Goal: Task Accomplishment & Management: Complete application form

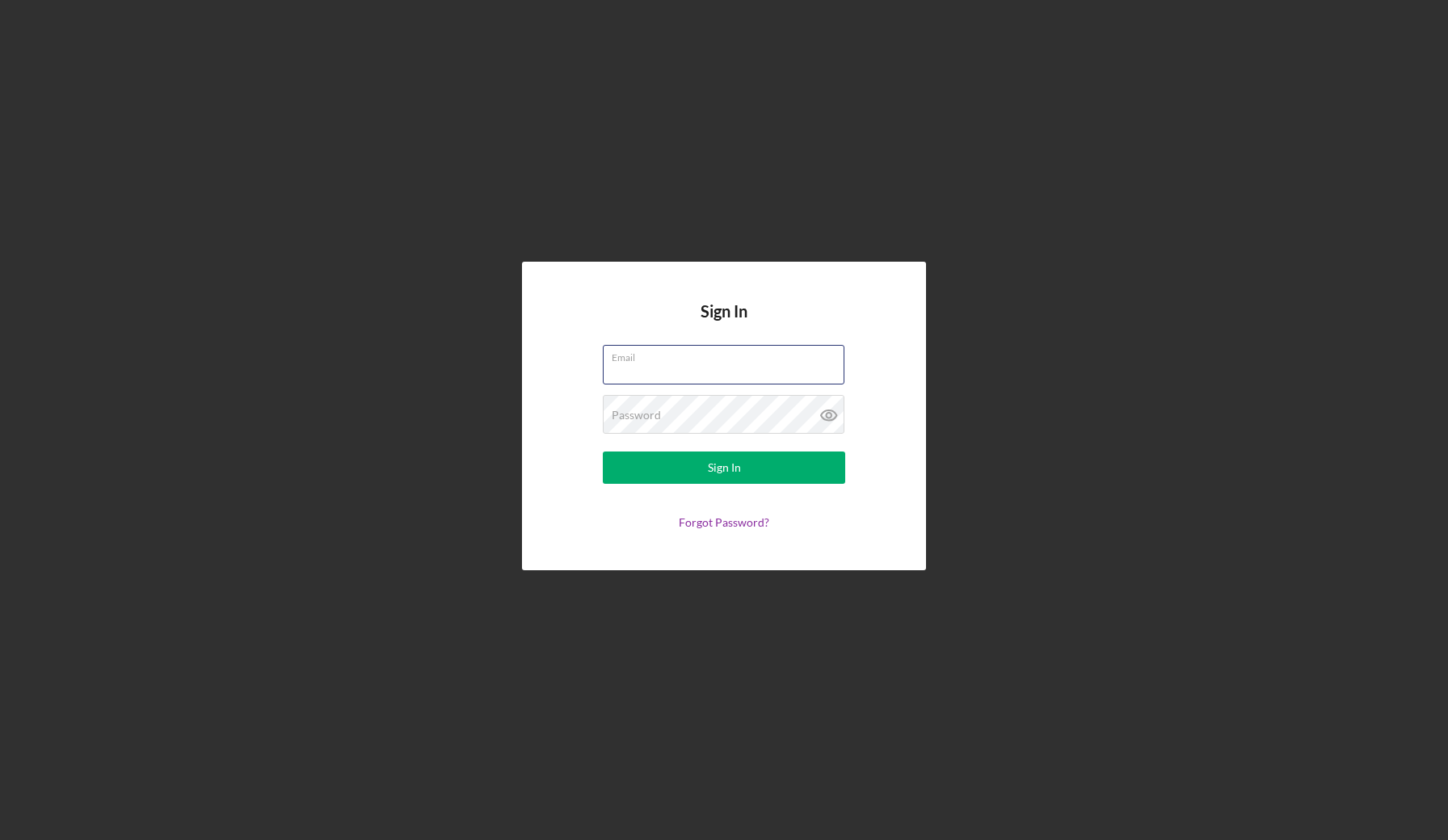
type input "[EMAIL_ADDRESS][DOMAIN_NAME]"
click at [724, 468] on button "Sign In" at bounding box center [724, 468] width 243 height 33
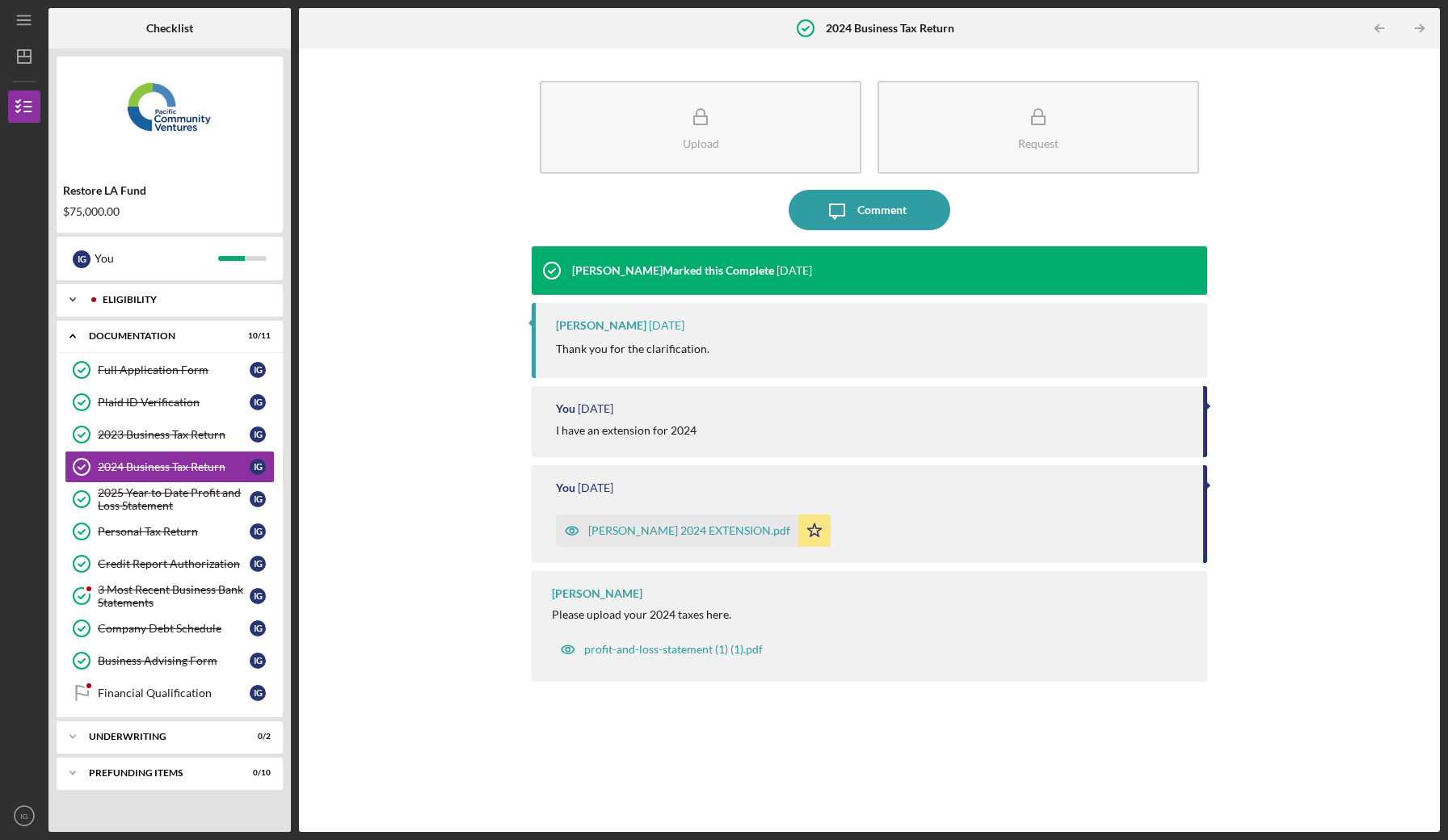
click at [158, 296] on div "Eligibility" at bounding box center [182, 299] width 160 height 10
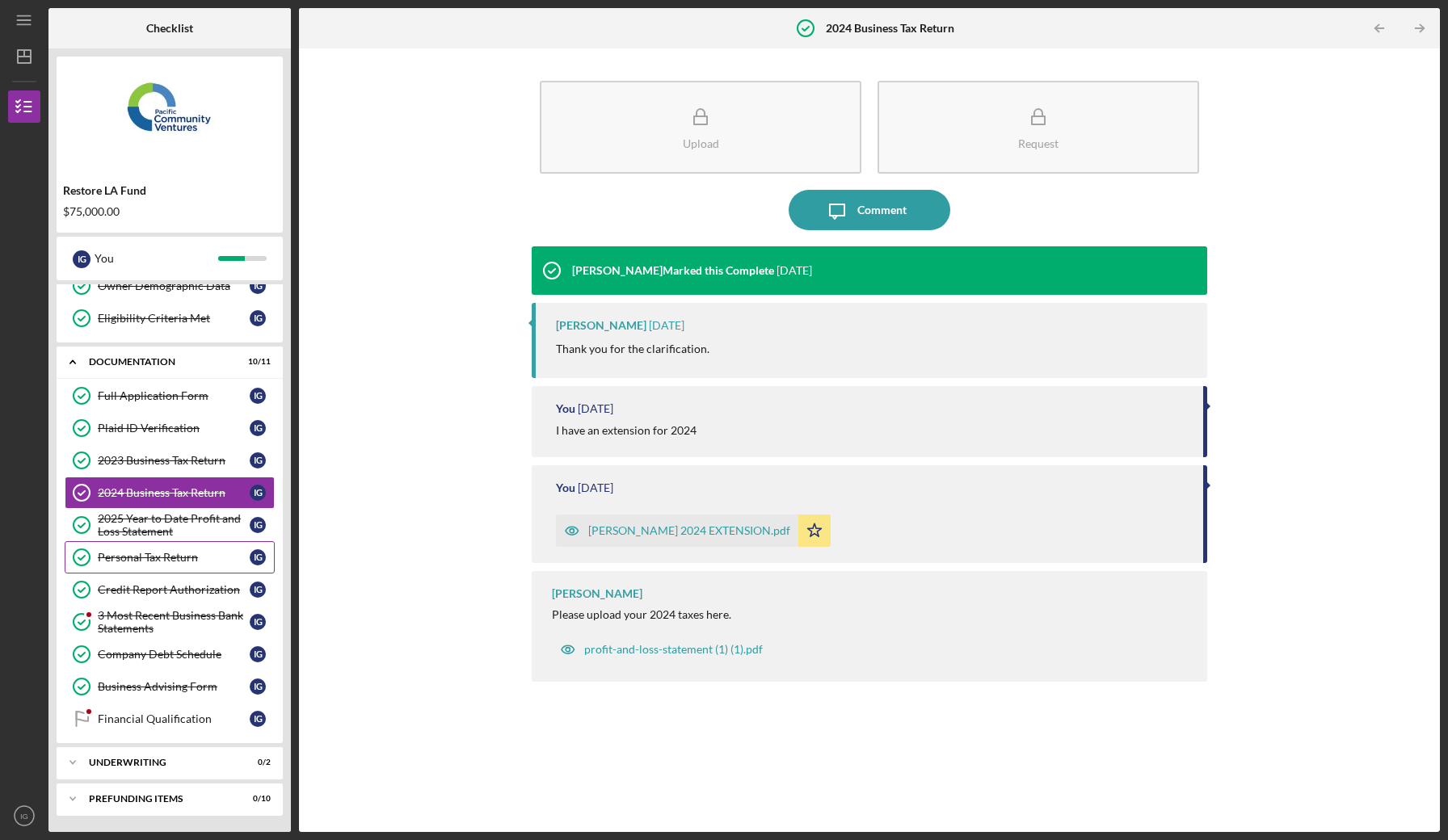
scroll to position [177, 0]
click at [134, 712] on link "Financial Qualification Financial Qualification I G" at bounding box center [169, 719] width 210 height 33
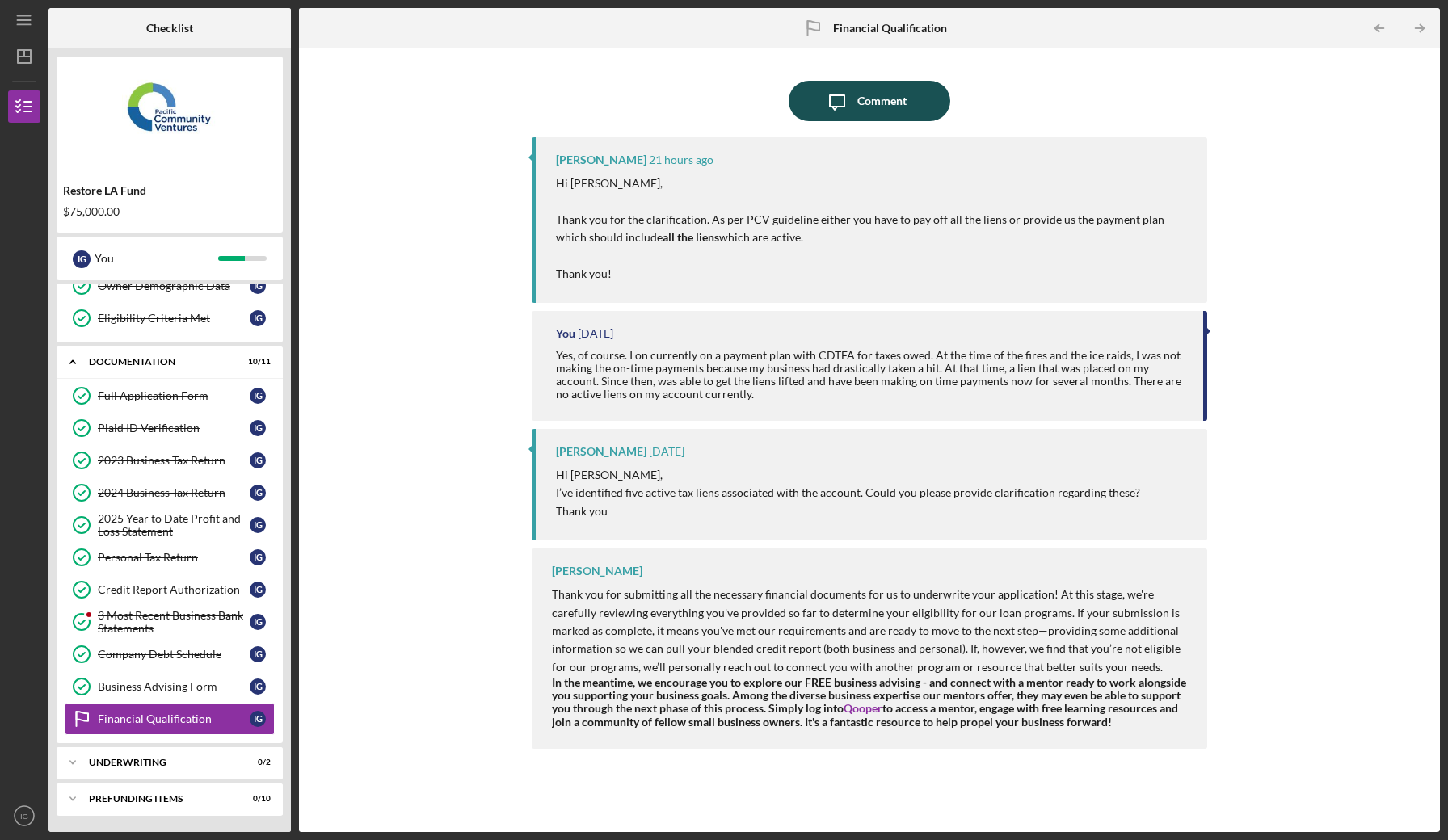
click at [880, 94] on div "Comment" at bounding box center [882, 101] width 49 height 41
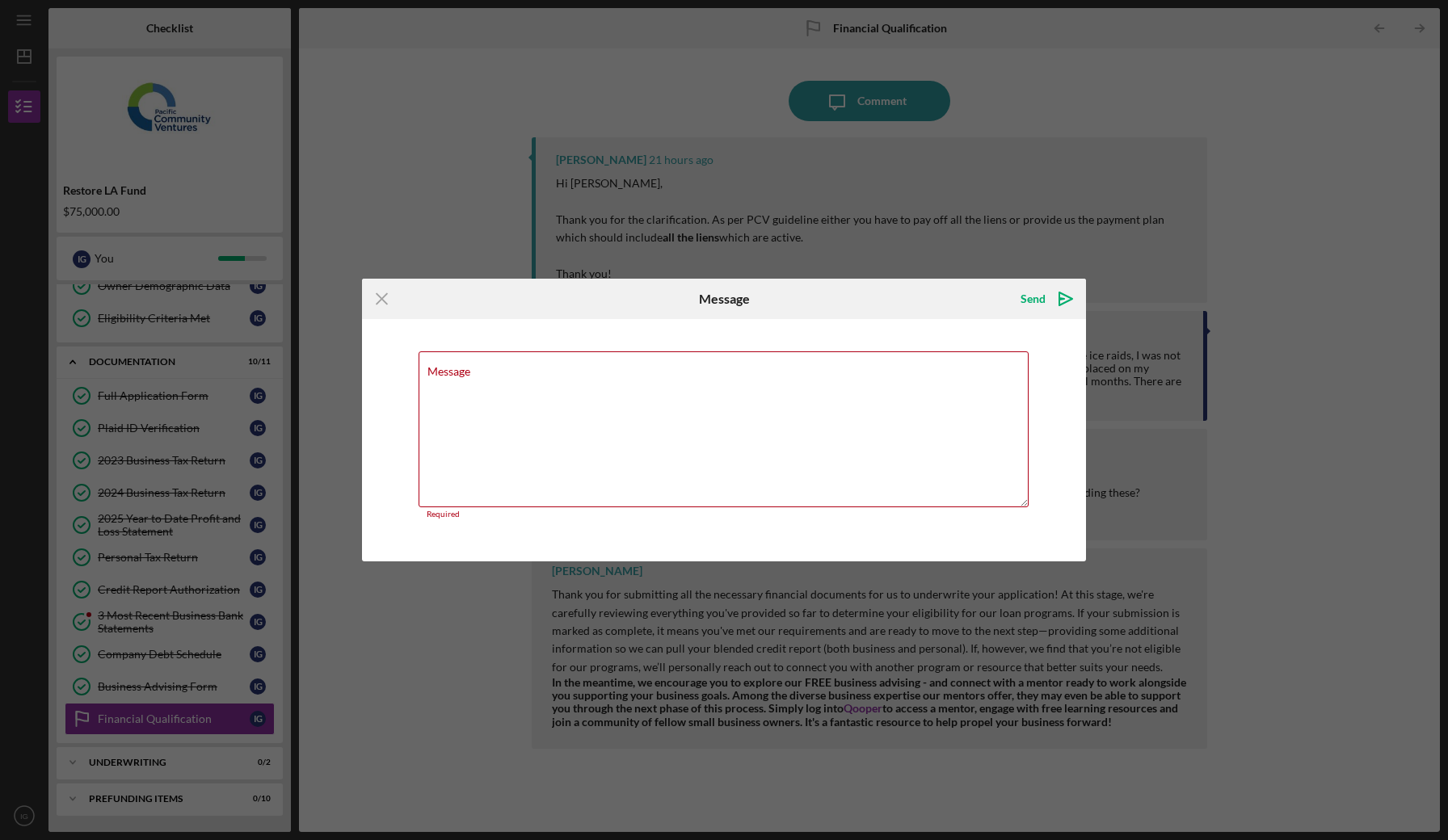
click at [961, 225] on div "Icon/Menu Close Message Send Icon/icon-invite-send Message Required Cancel Send…" at bounding box center [724, 420] width 1448 height 840
click at [380, 295] on icon "Icon/Menu Close" at bounding box center [382, 299] width 41 height 41
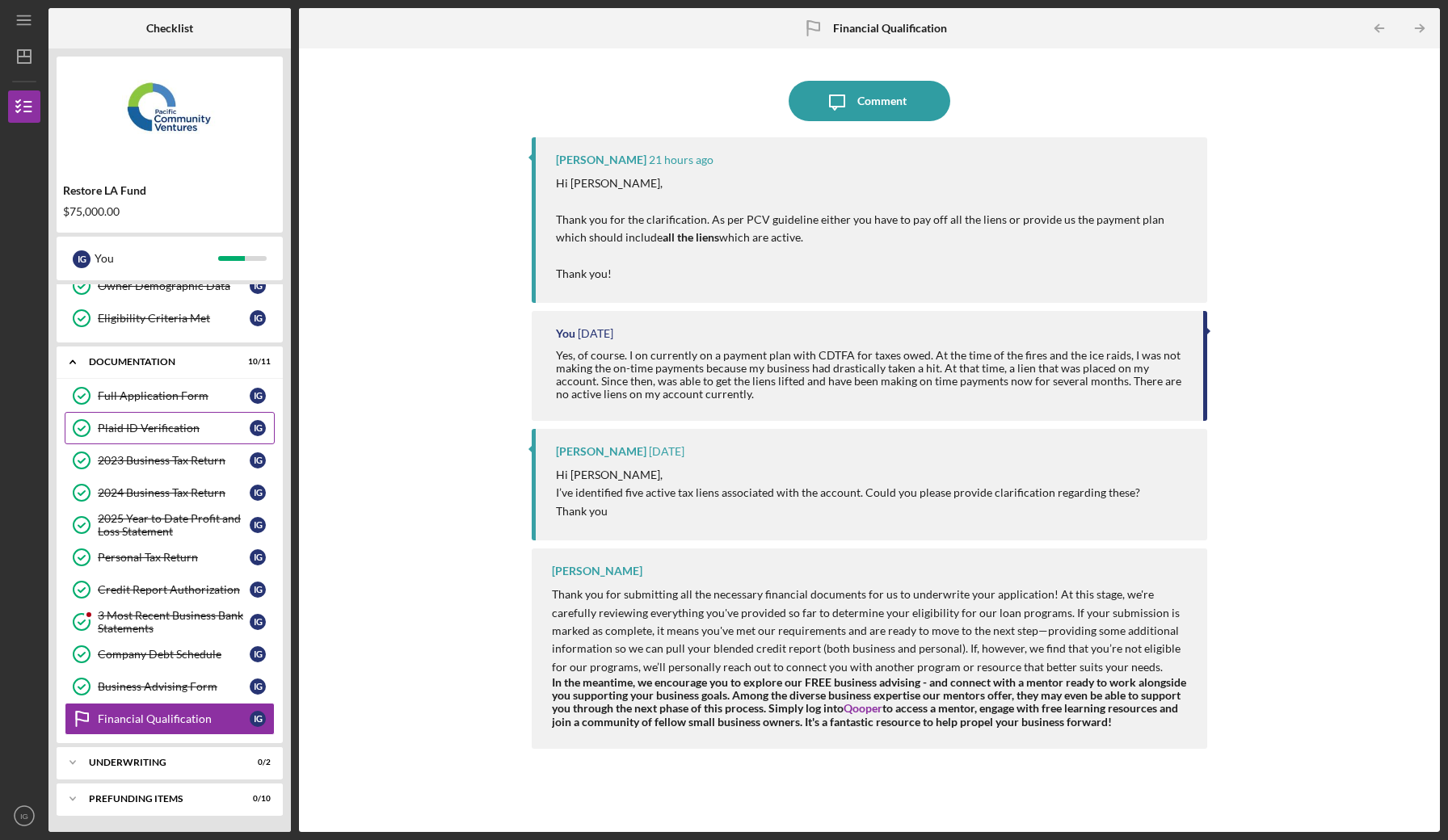
scroll to position [177, 0]
click at [159, 761] on div "Underwriting" at bounding box center [176, 762] width 174 height 10
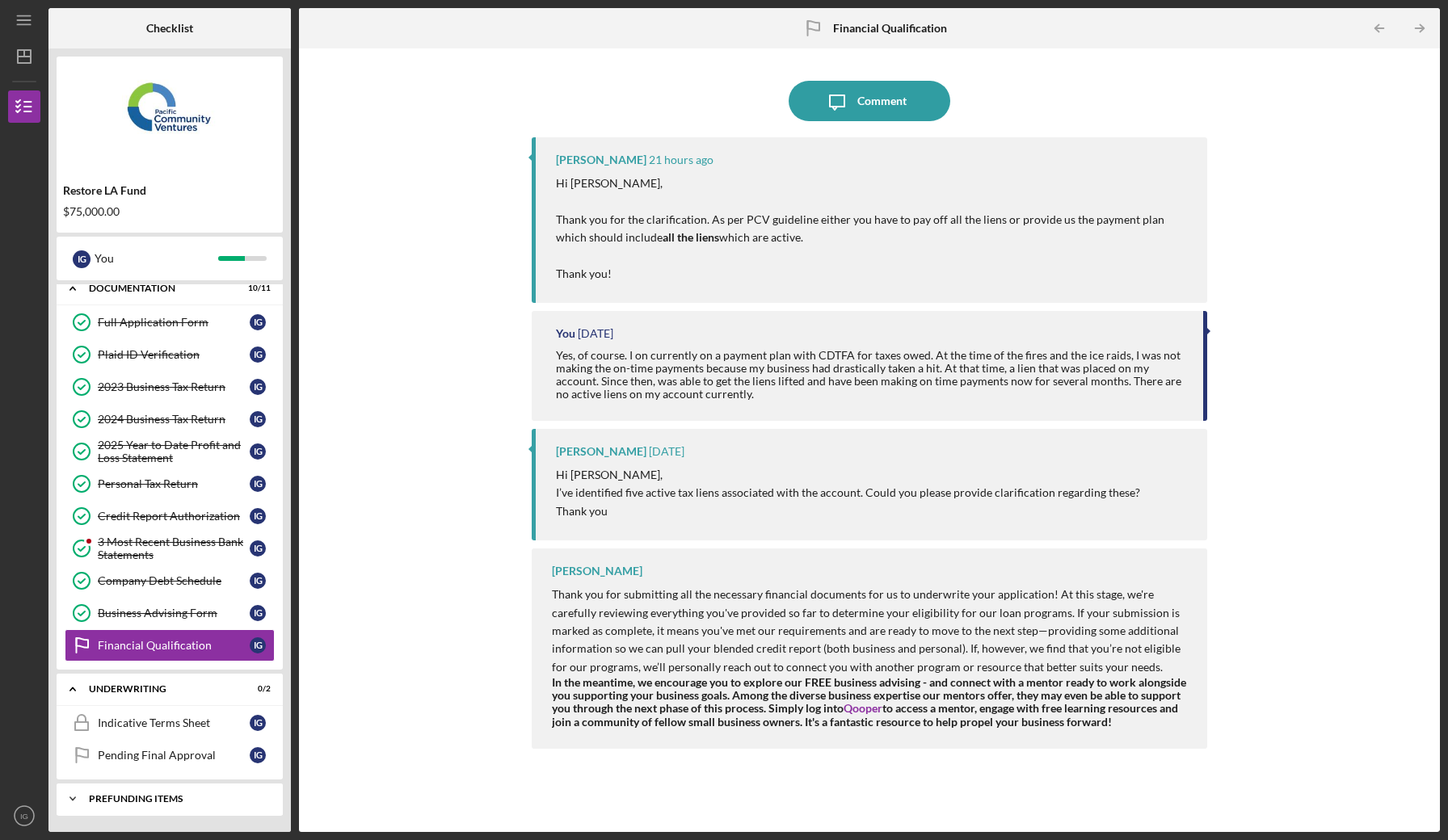
scroll to position [251, 0]
click at [204, 648] on div "Financial Qualification" at bounding box center [174, 645] width 152 height 13
click at [206, 608] on div "Business Advising Form" at bounding box center [174, 613] width 152 height 13
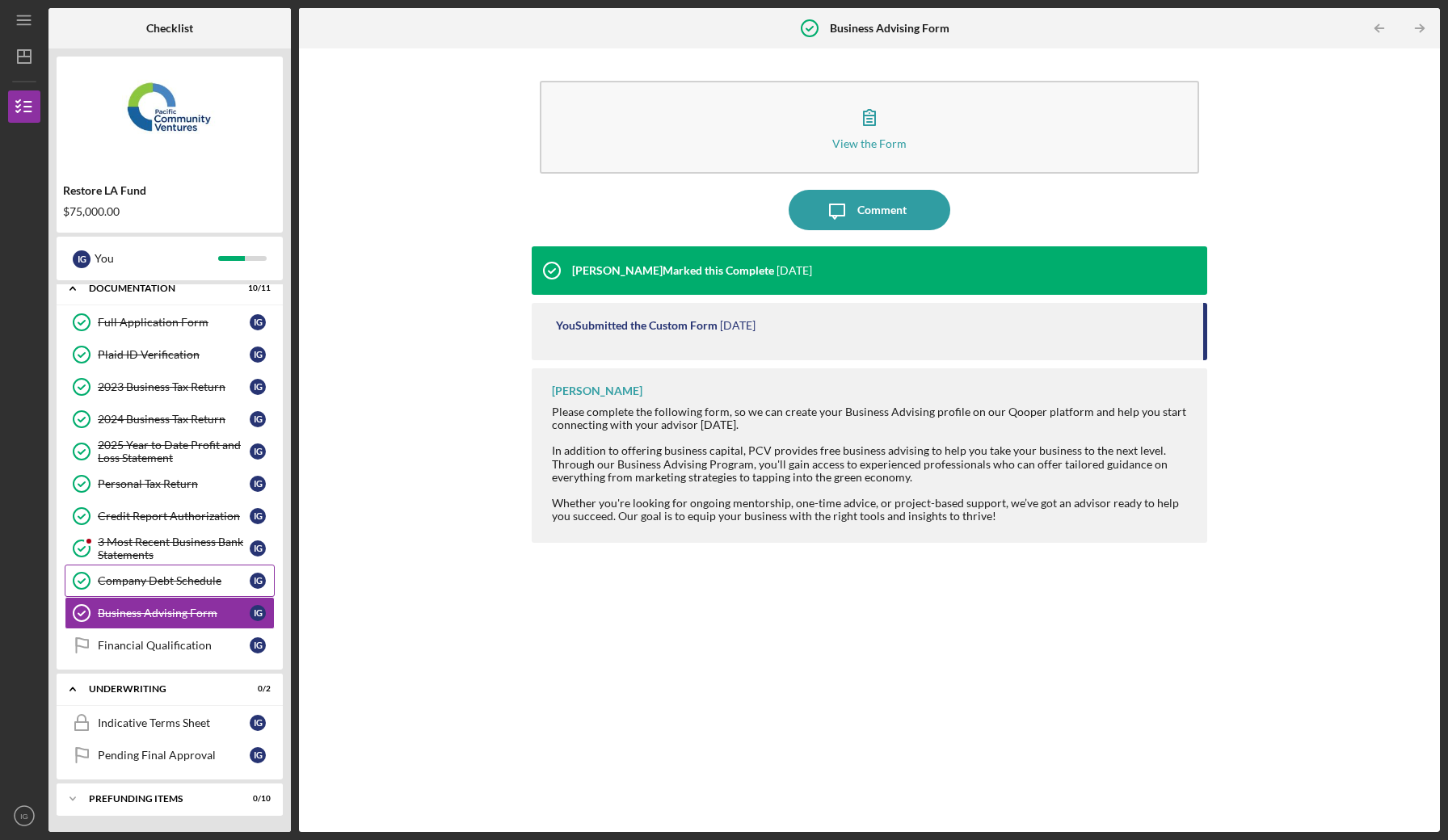
click at [197, 575] on div "Company Debt Schedule" at bounding box center [174, 581] width 152 height 13
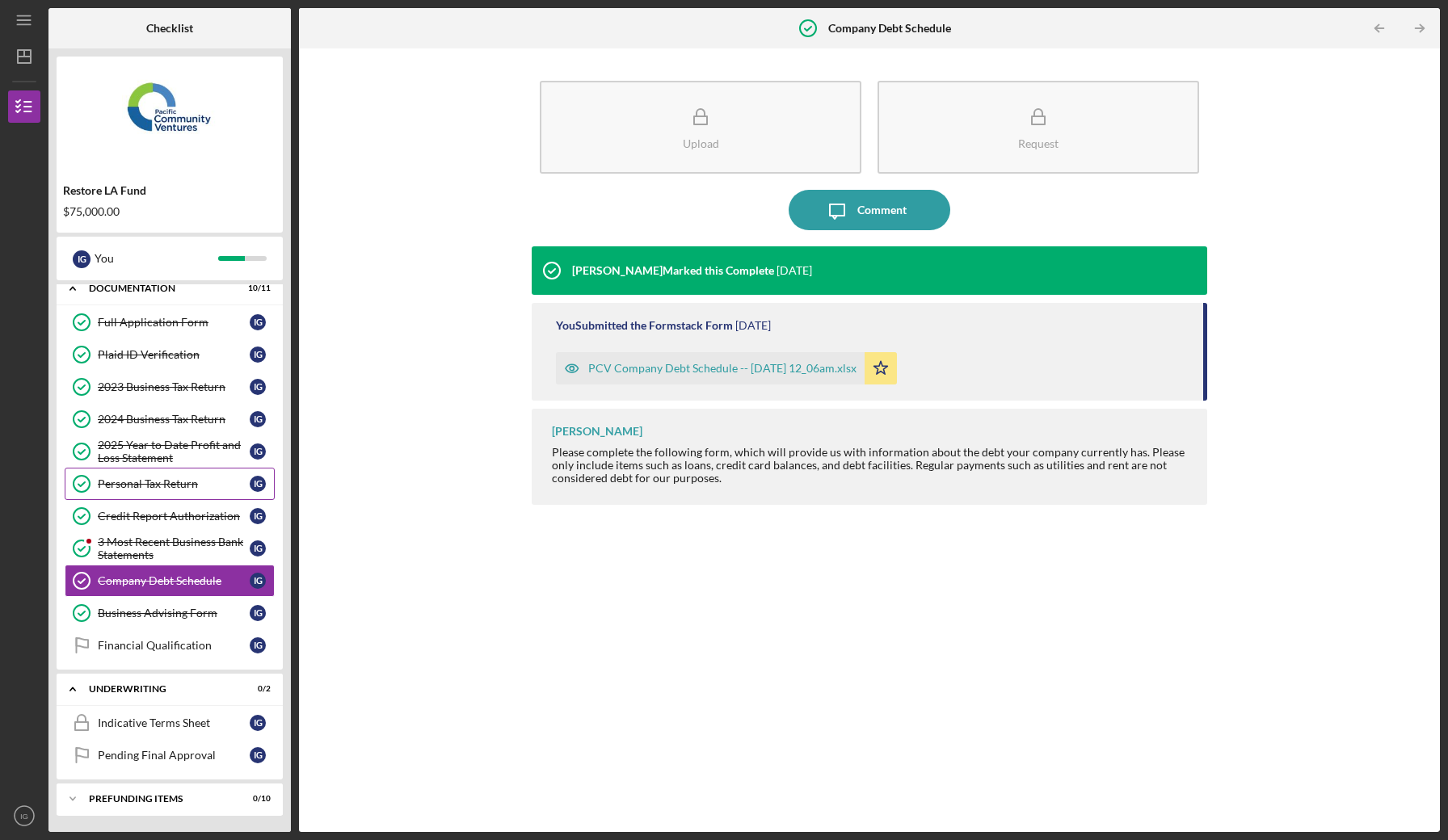
click at [188, 484] on div "Personal Tax Return" at bounding box center [174, 484] width 152 height 13
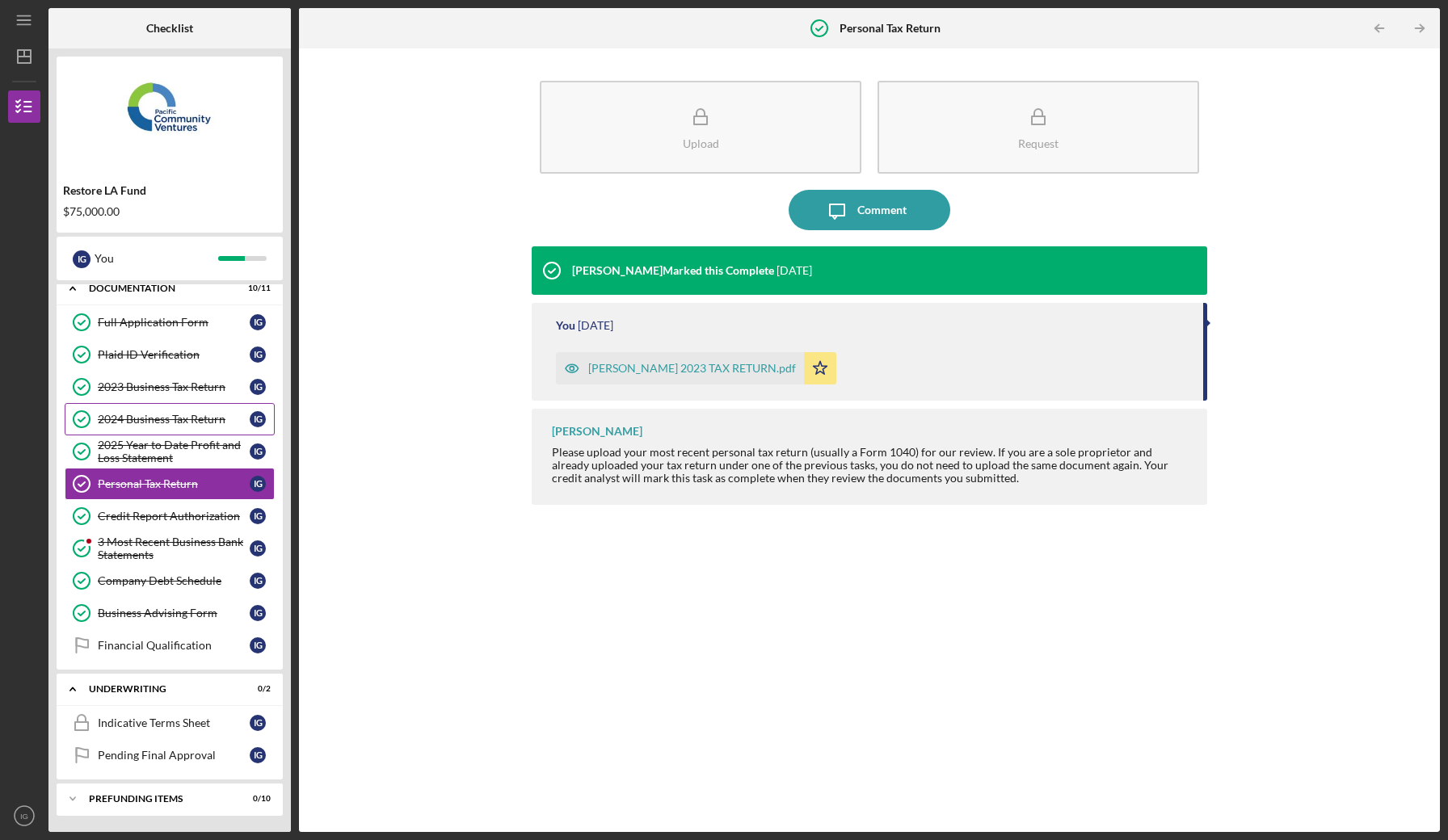
click at [199, 416] on div "2024 Business Tax Return" at bounding box center [174, 419] width 152 height 13
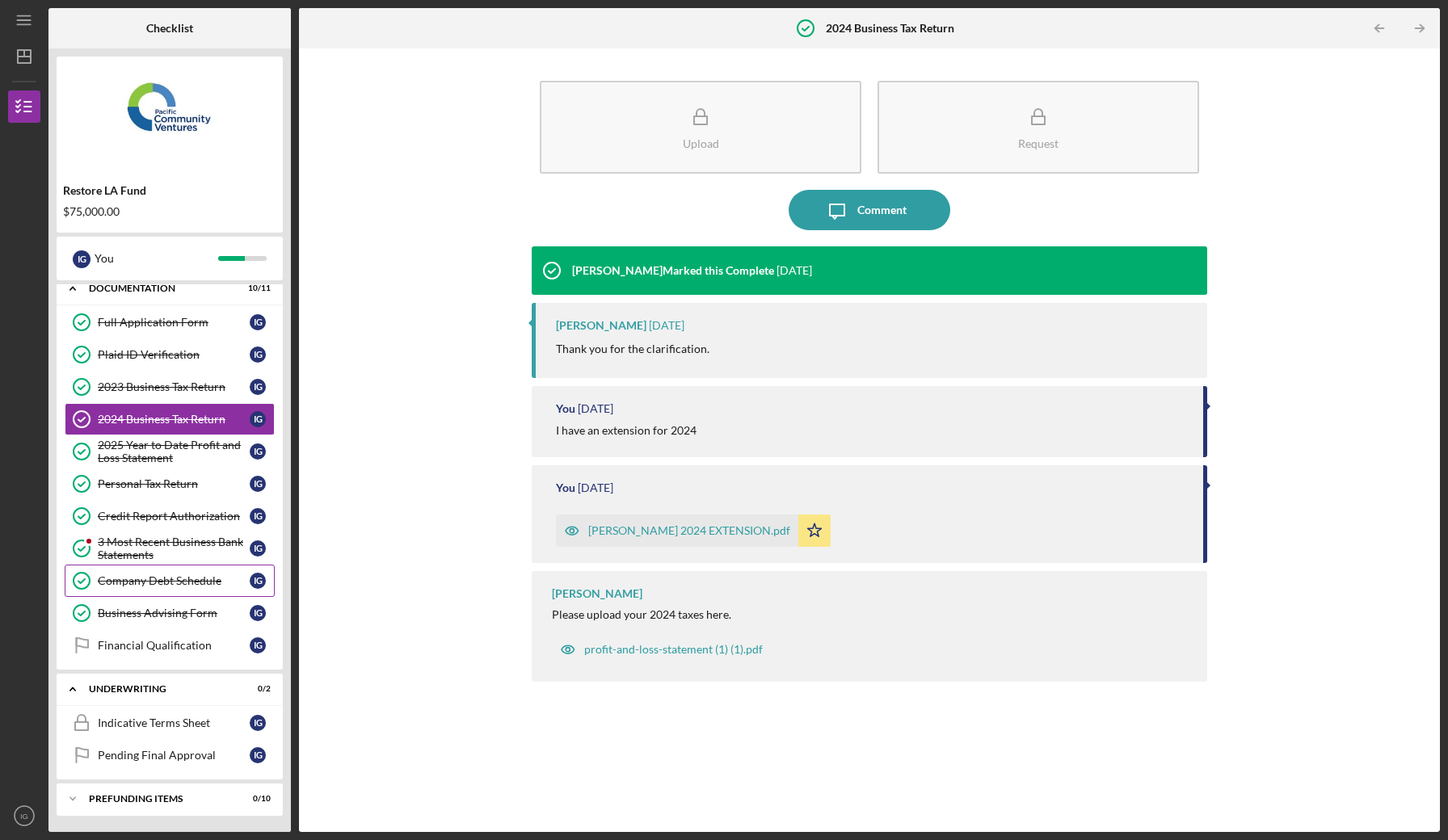
click at [194, 581] on div "Company Debt Schedule" at bounding box center [174, 581] width 152 height 13
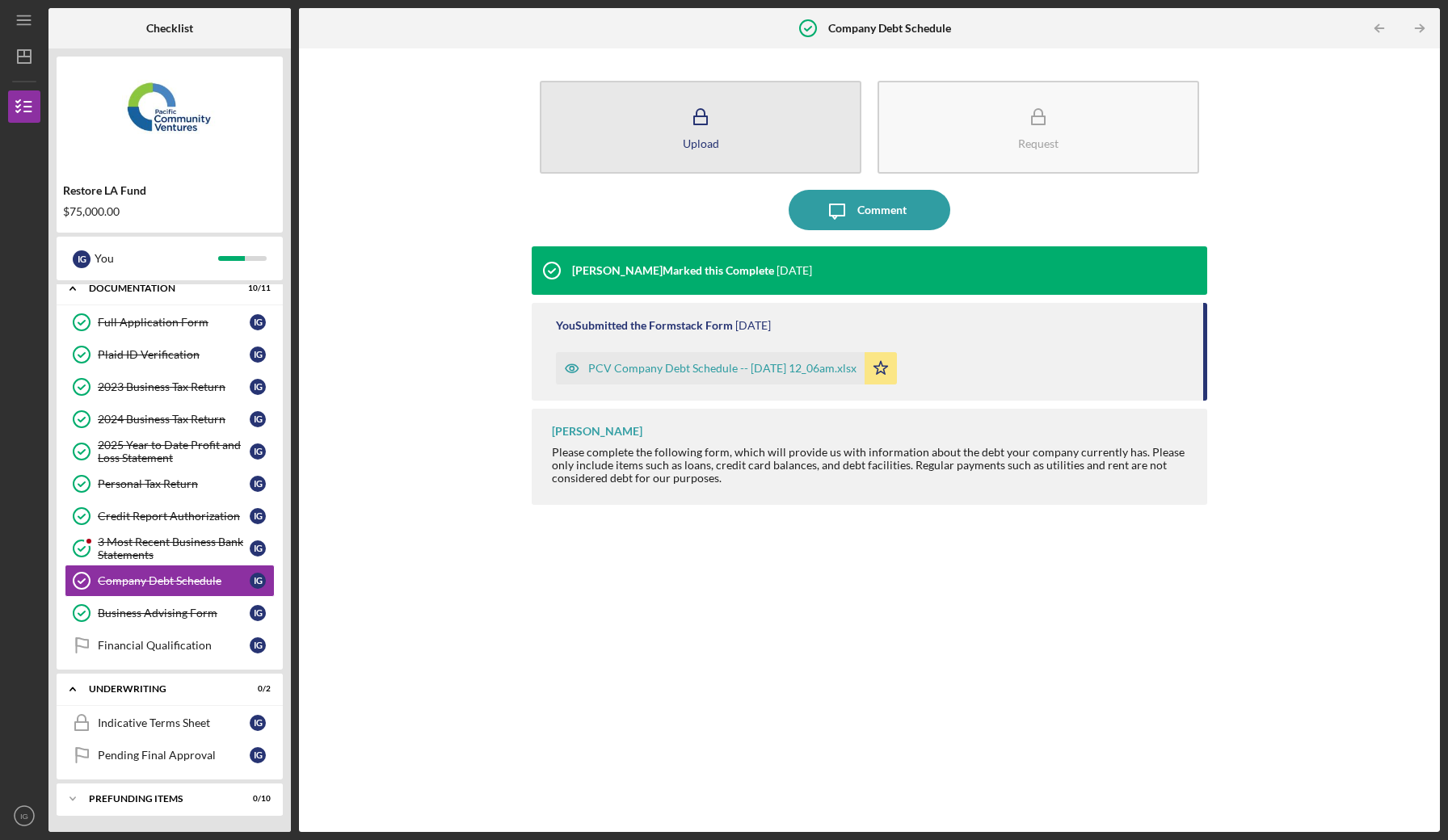
click at [691, 127] on icon "button" at bounding box center [701, 117] width 41 height 41
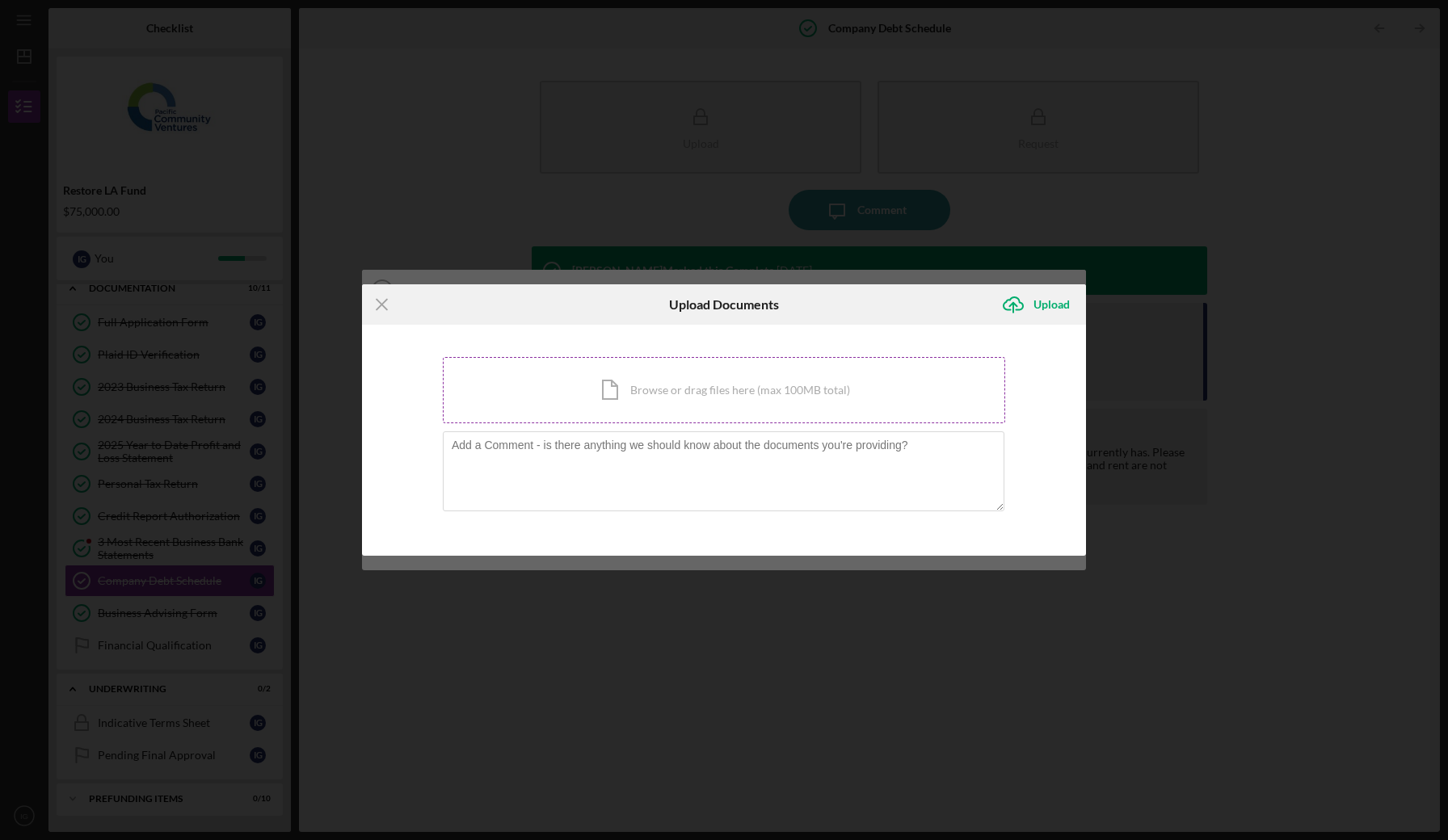
click at [680, 400] on div "Icon/Document Browse or drag files here (max 100MB total) Tap to choose files o…" at bounding box center [724, 390] width 562 height 66
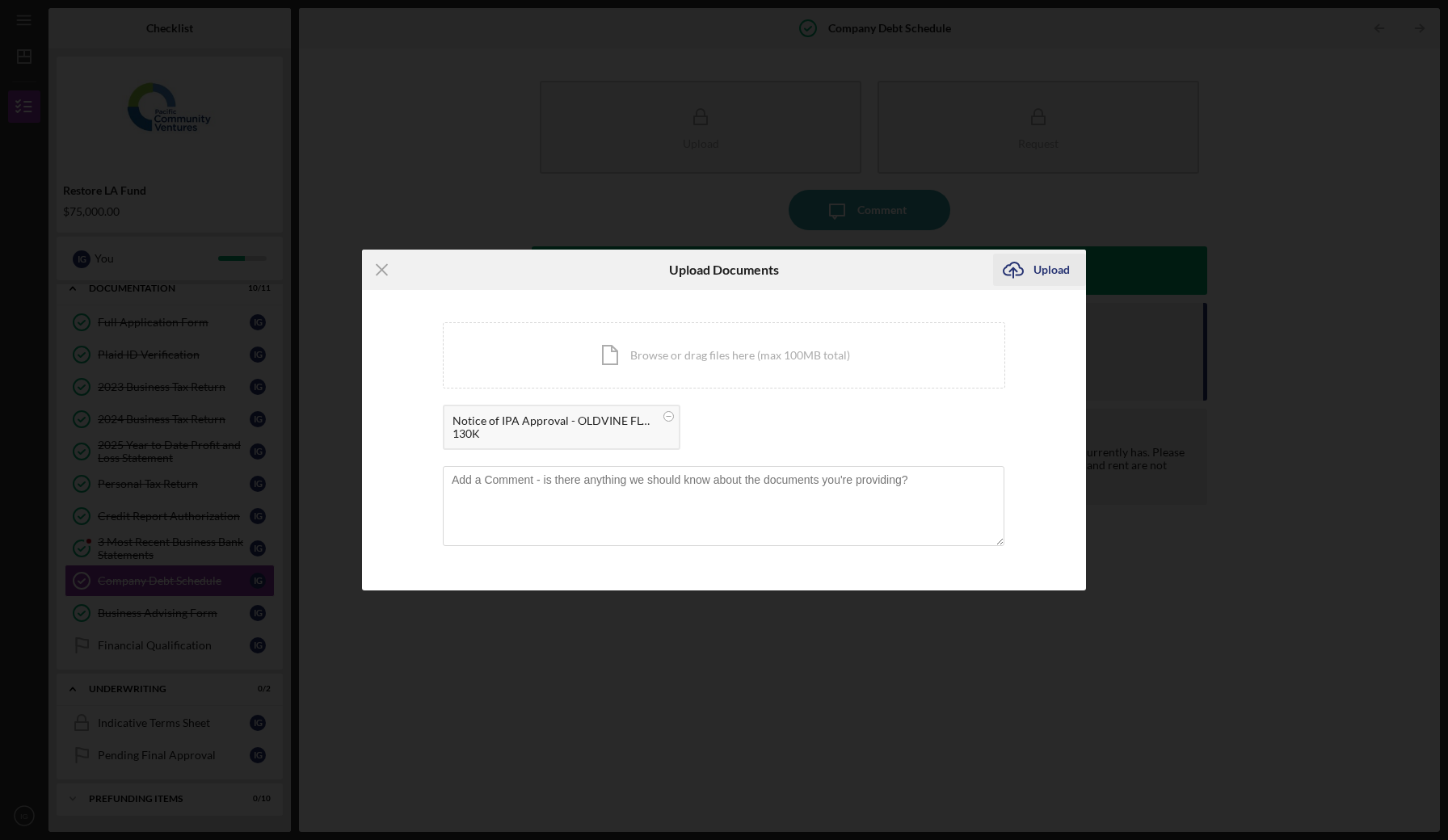
click at [1047, 265] on div "Upload" at bounding box center [1051, 269] width 36 height 33
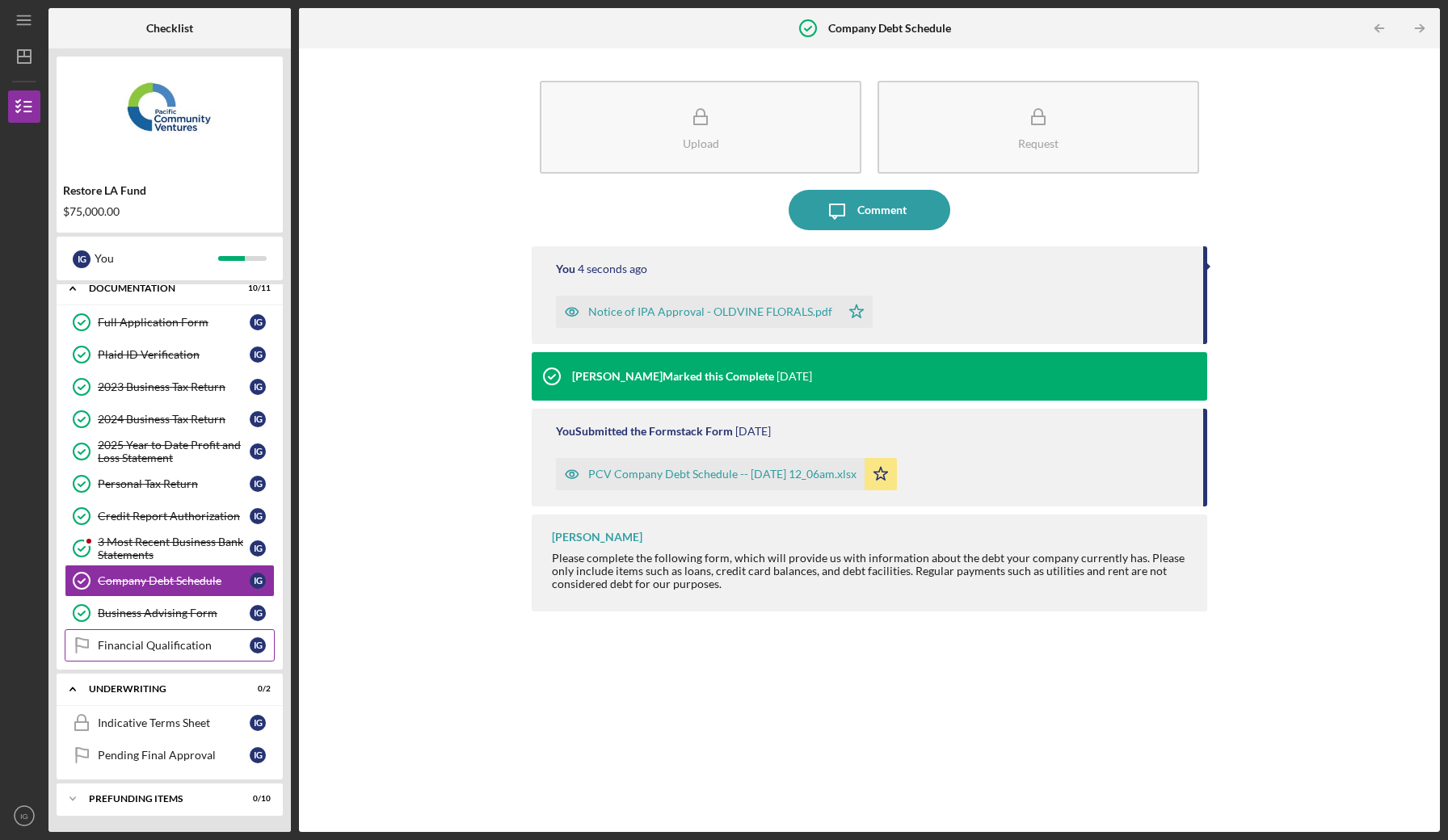
click at [184, 646] on div "Financial Qualification" at bounding box center [174, 645] width 152 height 13
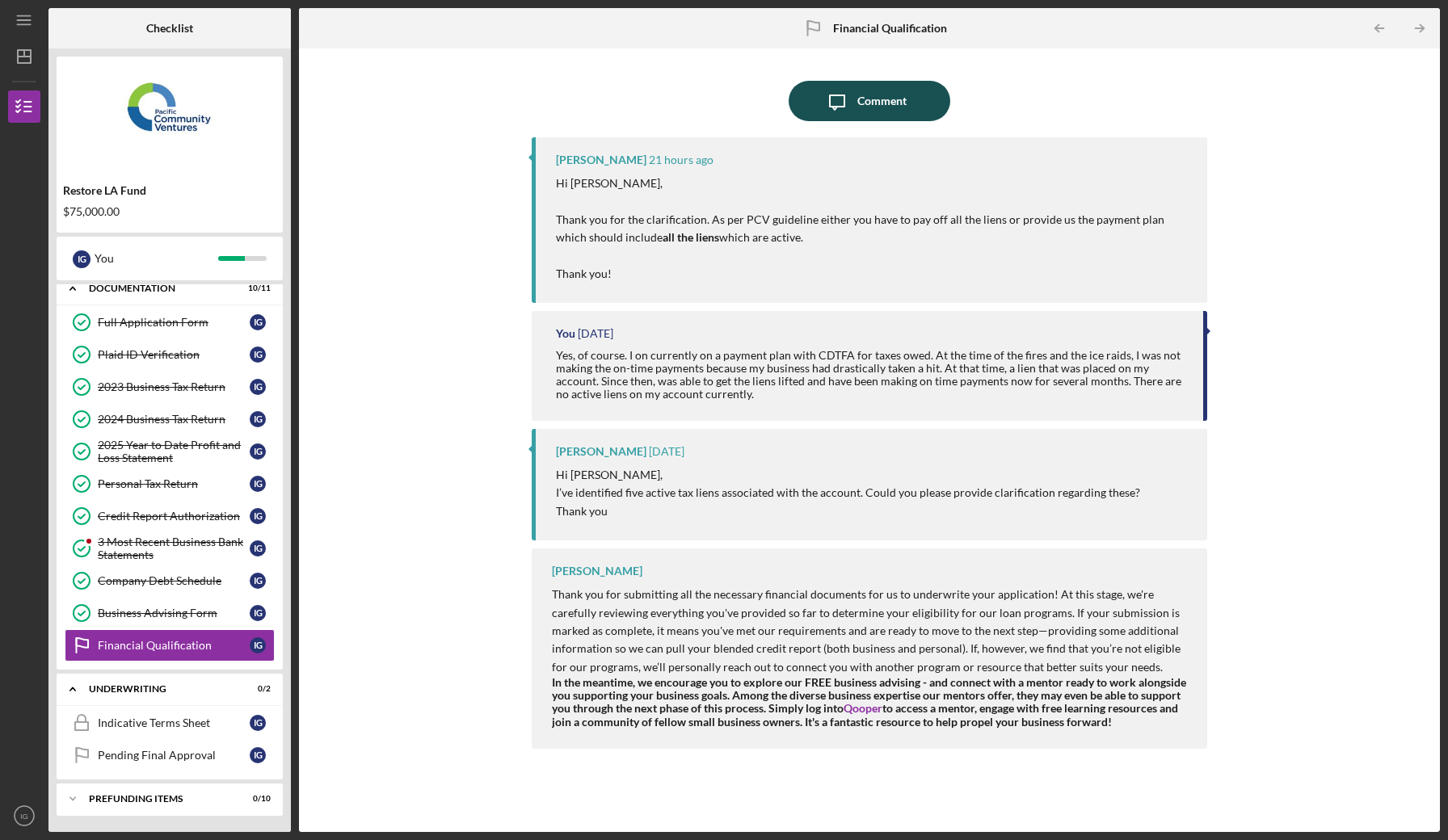
click at [874, 105] on div "Comment" at bounding box center [882, 101] width 49 height 41
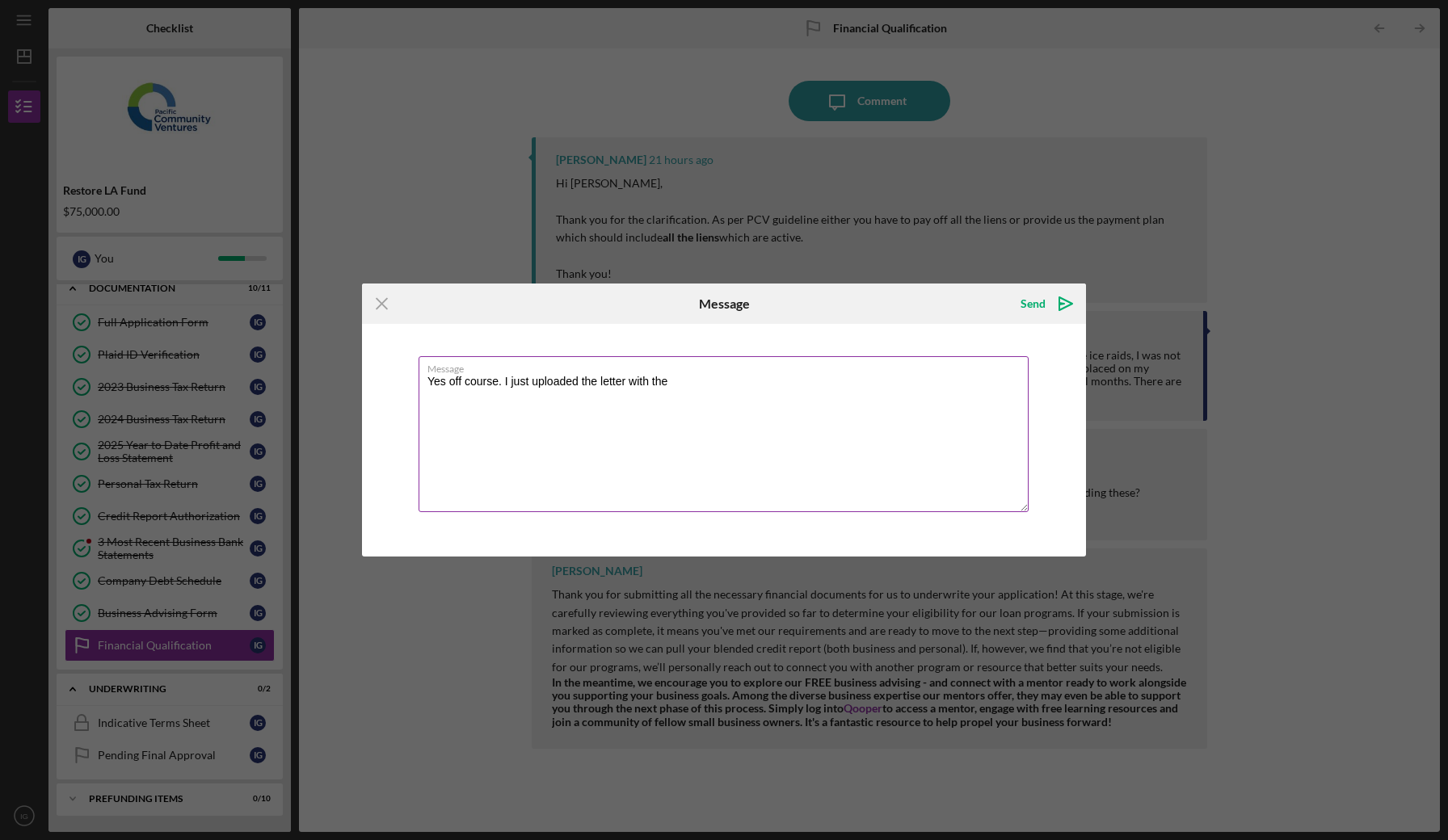
click at [463, 381] on textarea "Yes off course. I just uploaded the letter with the" at bounding box center [723, 434] width 610 height 156
click at [679, 386] on textarea "Yes of course. I just uploaded the letter with the" at bounding box center [723, 434] width 610 height 156
click at [846, 382] on textarea "Yes of course. I just uploaded the letter with the terms of the payment plan in…" at bounding box center [723, 434] width 610 height 156
click at [971, 382] on textarea "Yes of course. I just uploaded the letter with the terms of the payment plan in…" at bounding box center [723, 434] width 610 height 156
type textarea "Yes of course. I just uploaded the letter with the terms of the payment plan in…"
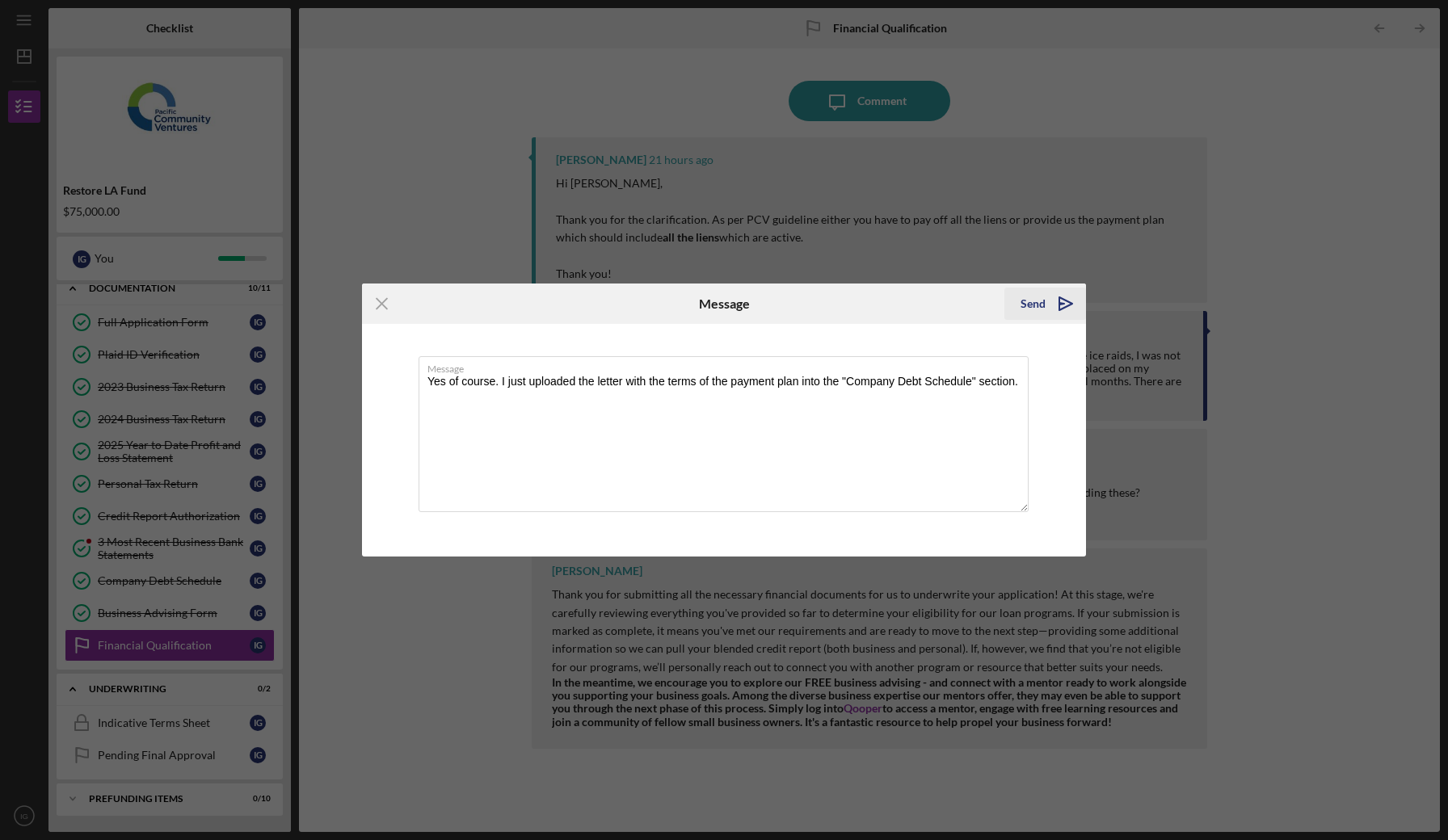
click at [1035, 303] on div "Send" at bounding box center [1032, 304] width 25 height 33
